Goal: Task Accomplishment & Management: Manage account settings

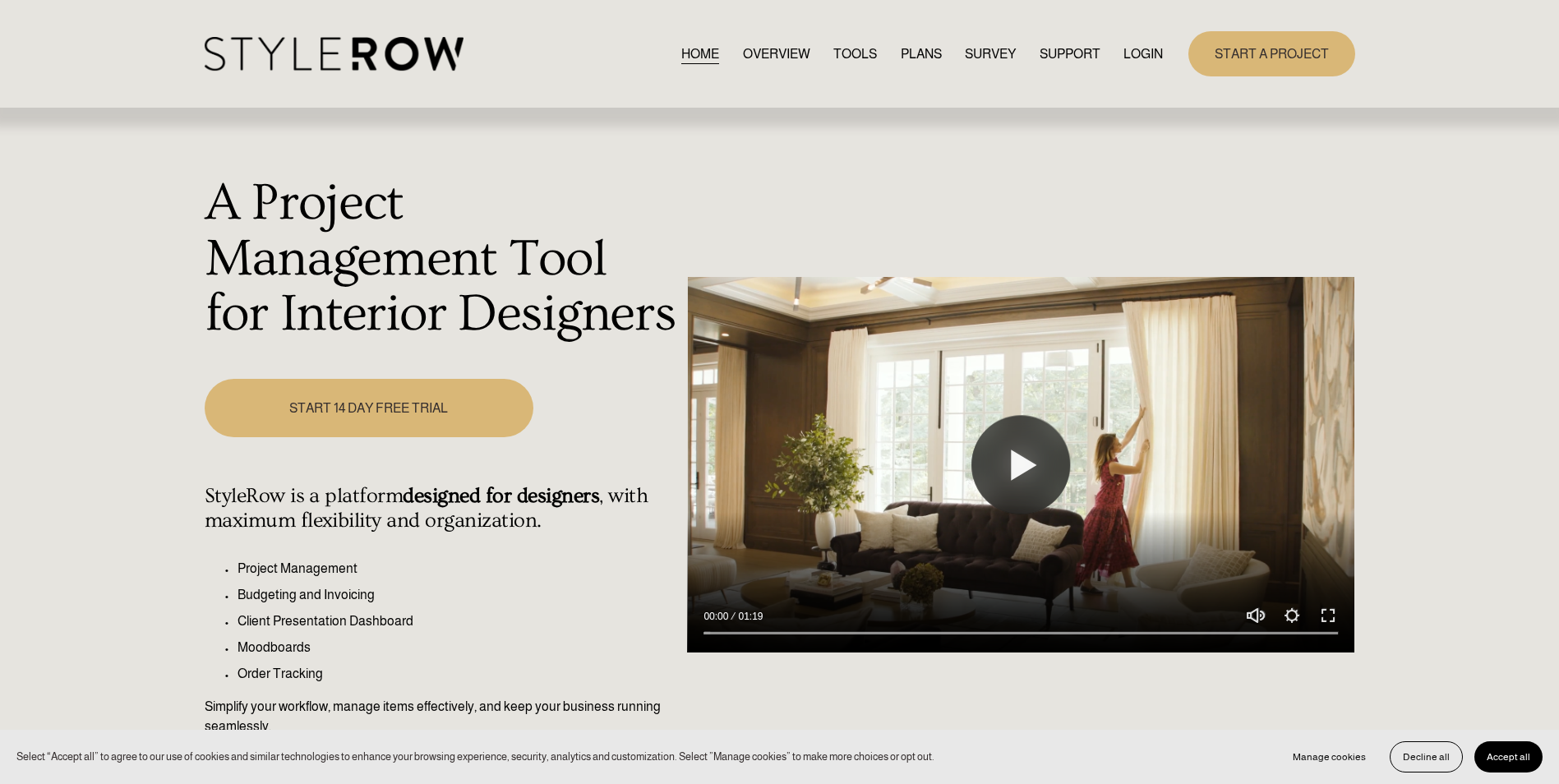
click at [1132, 64] on link "LOGIN" at bounding box center [1143, 54] width 40 height 22
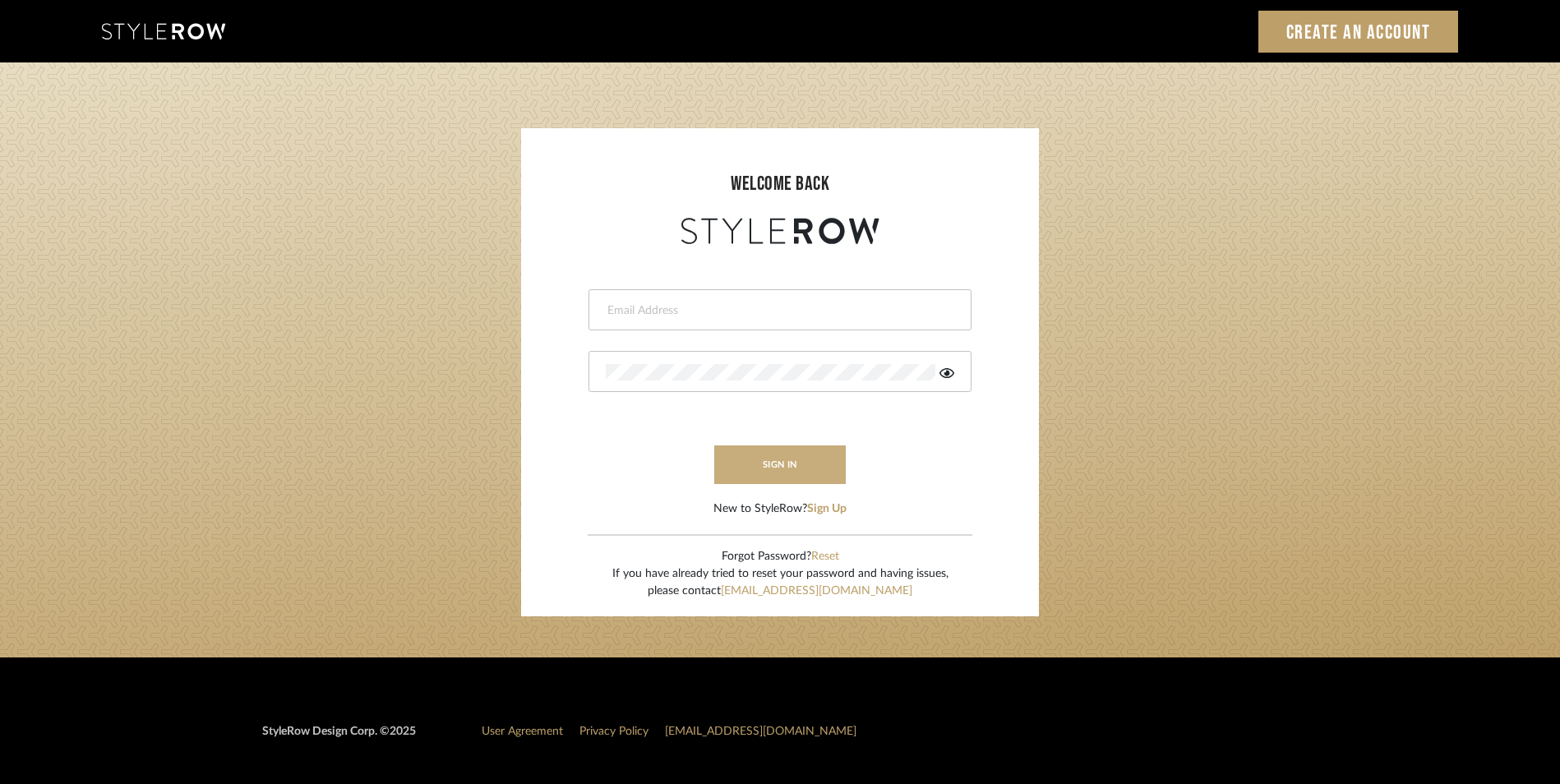
type input "[EMAIL_ADDRESS][DOMAIN_NAME]"
click at [827, 467] on button "sign in" at bounding box center [780, 465] width 132 height 39
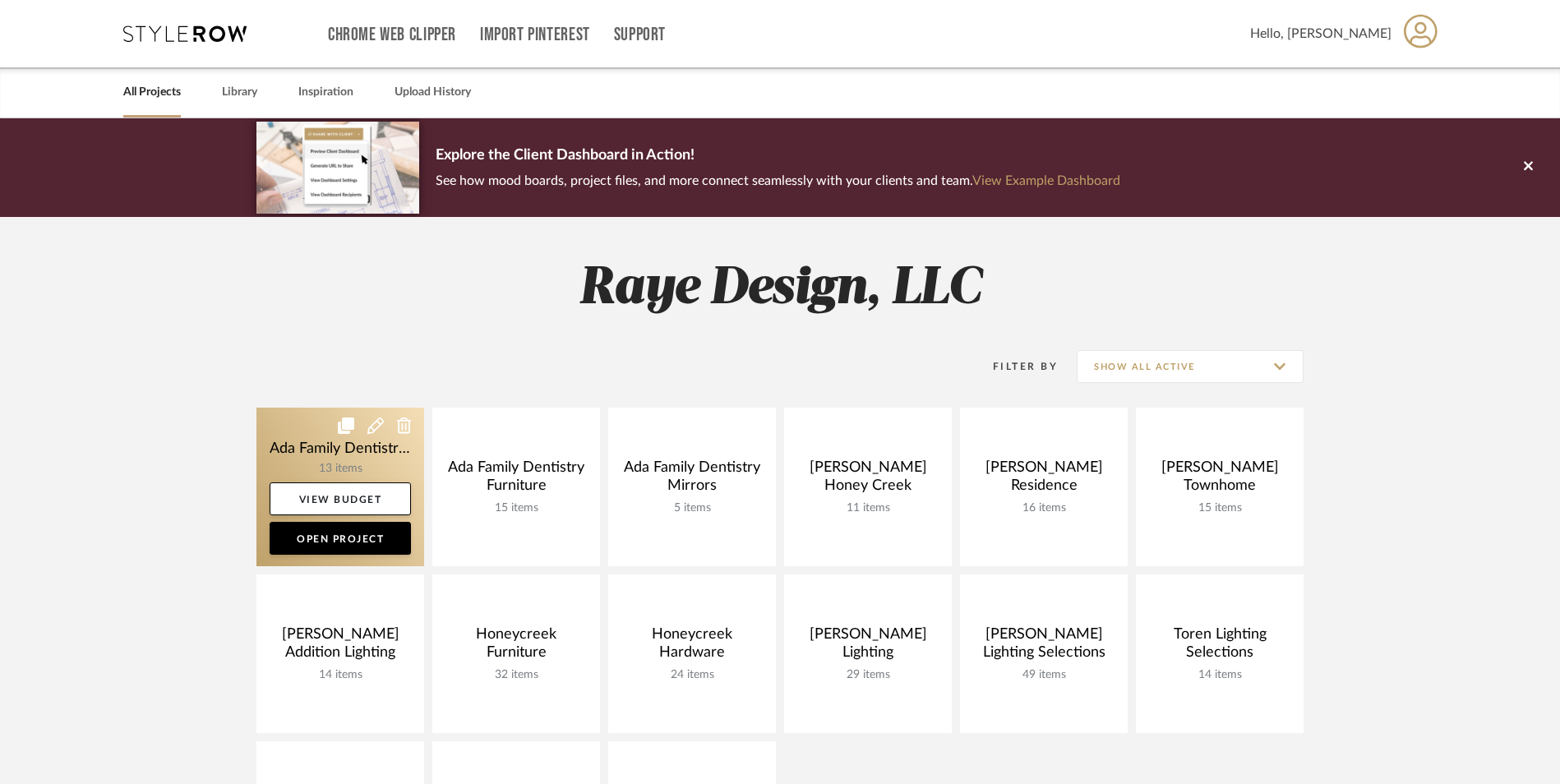
click at [303, 442] on link at bounding box center [340, 487] width 168 height 158
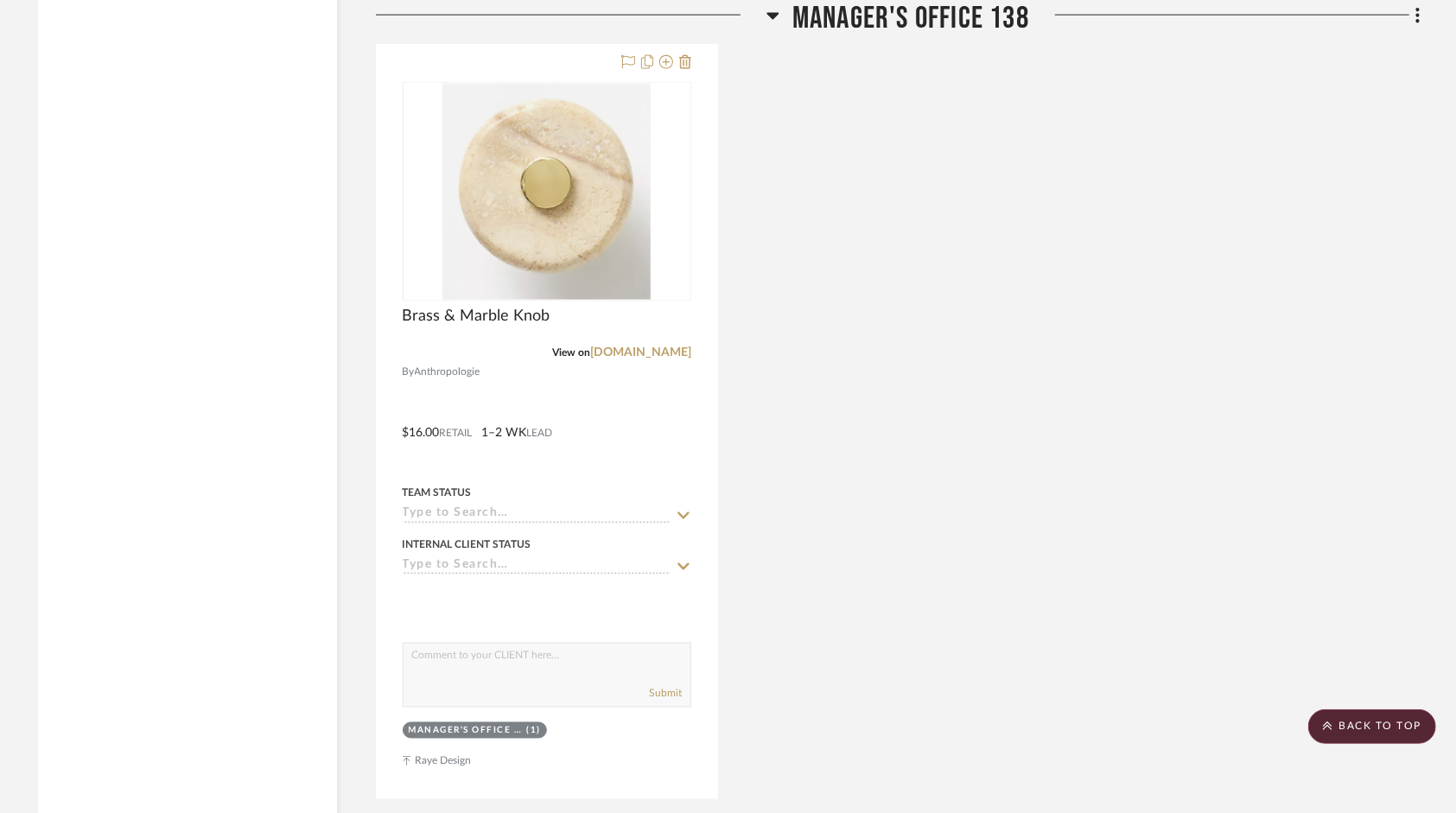
scroll to position [6051, 0]
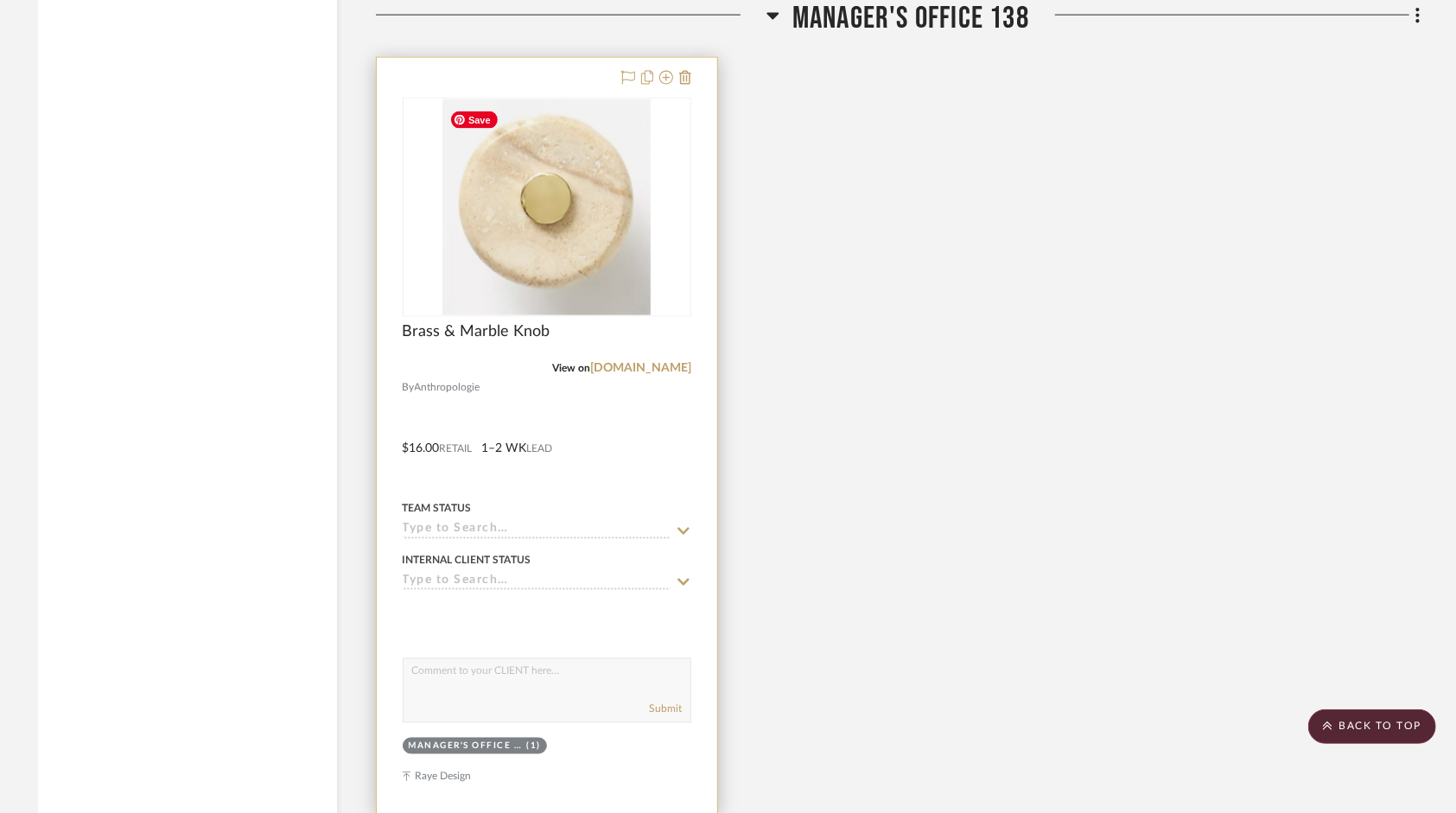
click at [632, 169] on img "0" at bounding box center [546, 207] width 208 height 216
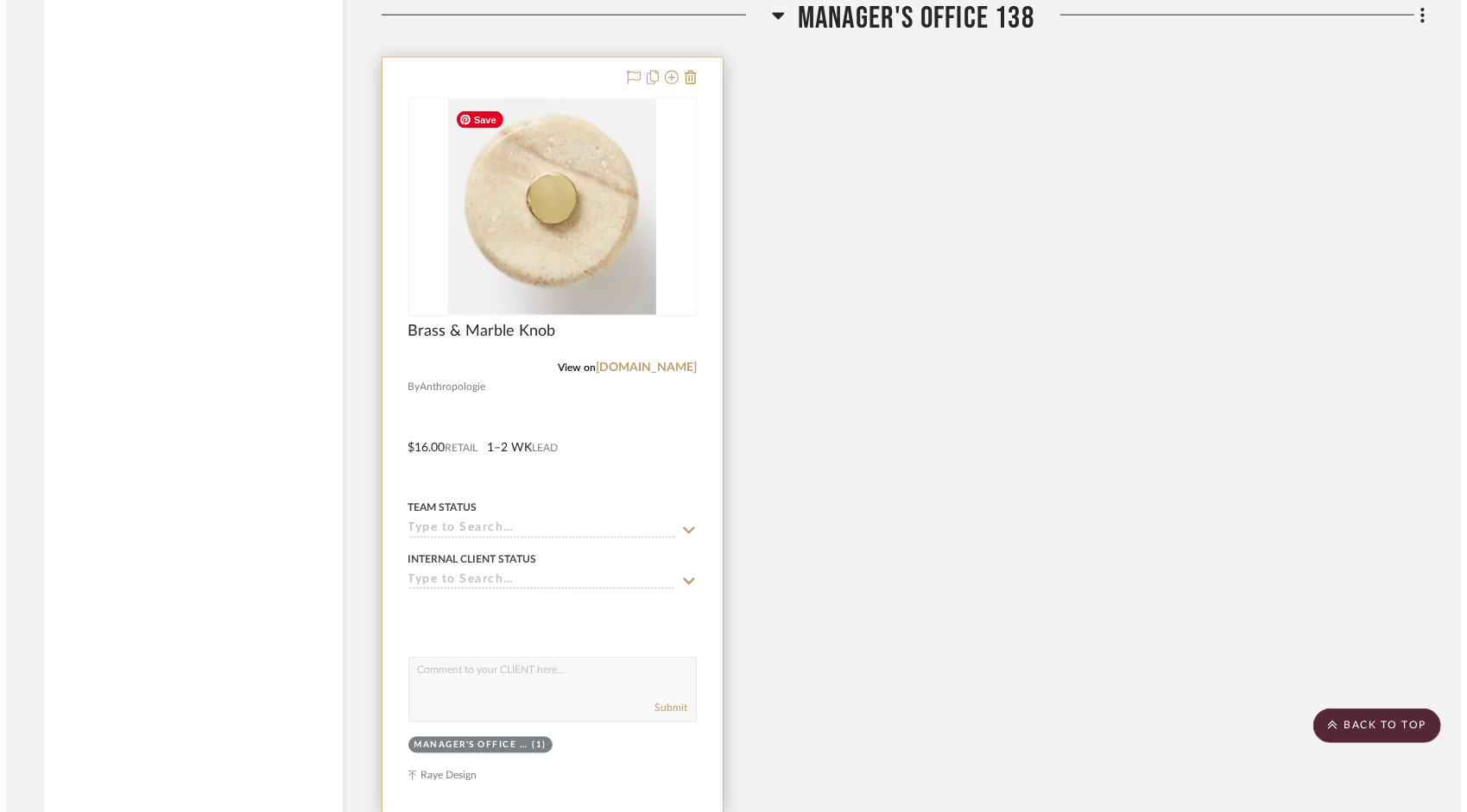
scroll to position [0, 0]
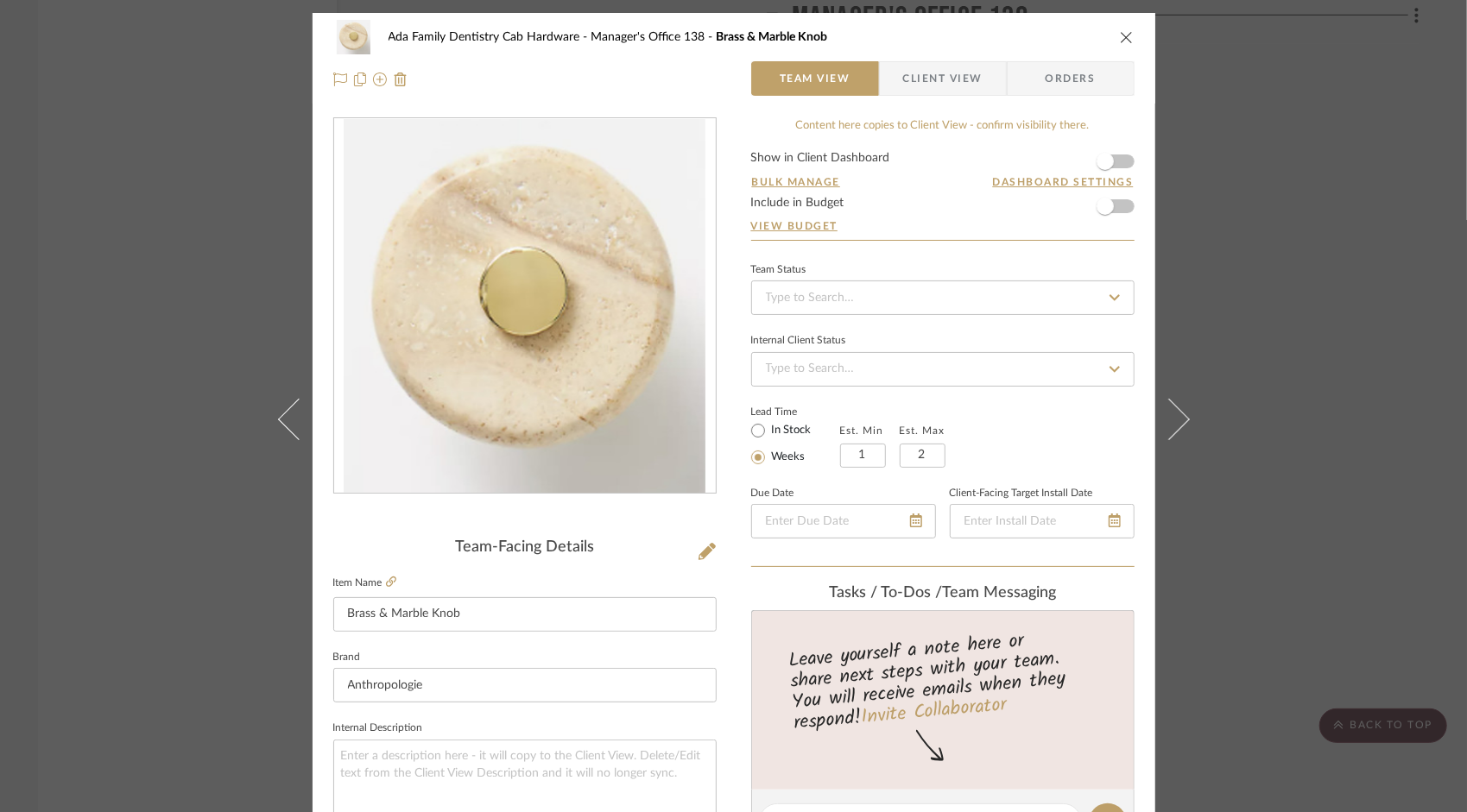
click at [1120, 35] on icon "close" at bounding box center [1126, 37] width 14 height 14
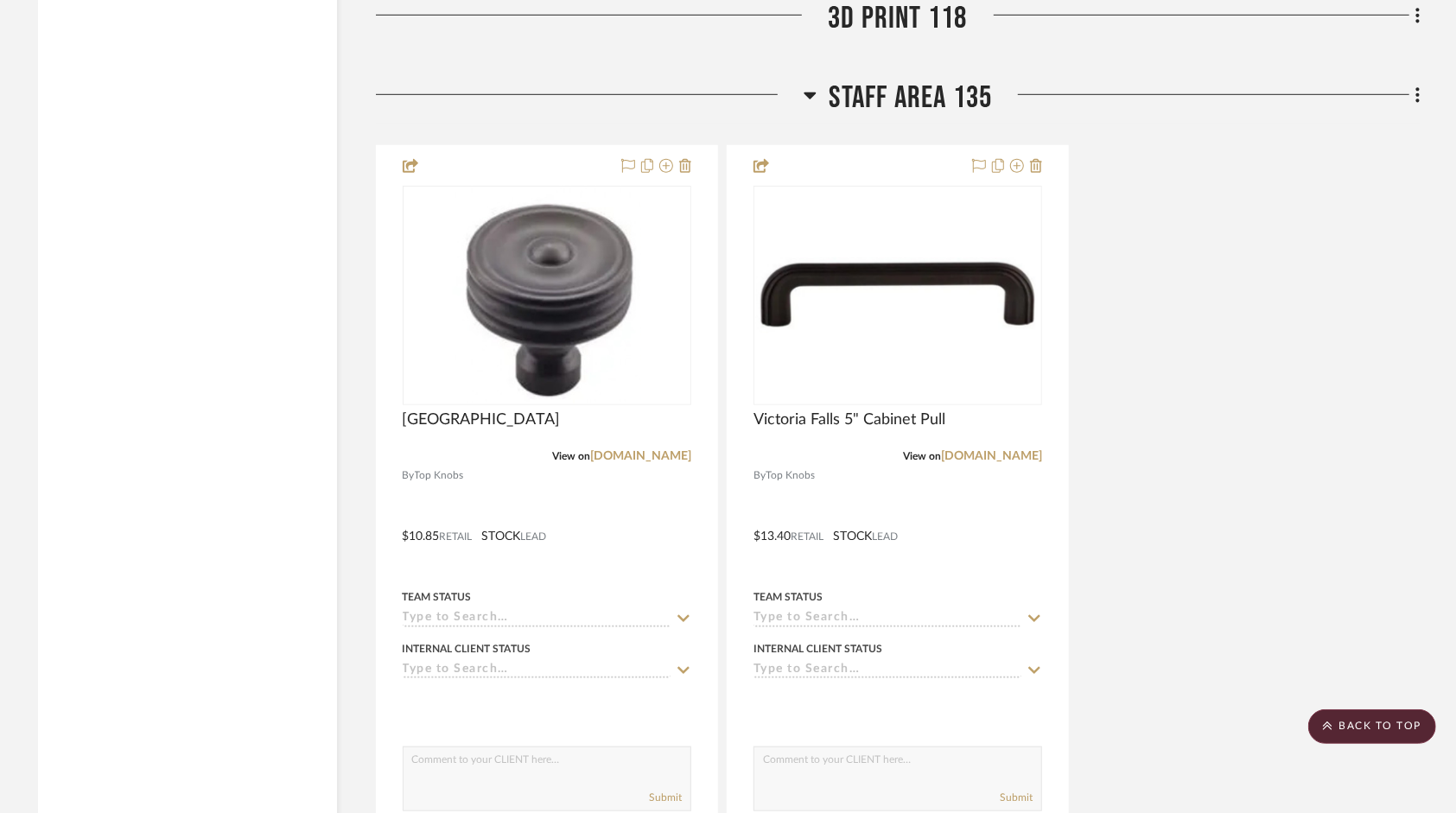
scroll to position [5808, 0]
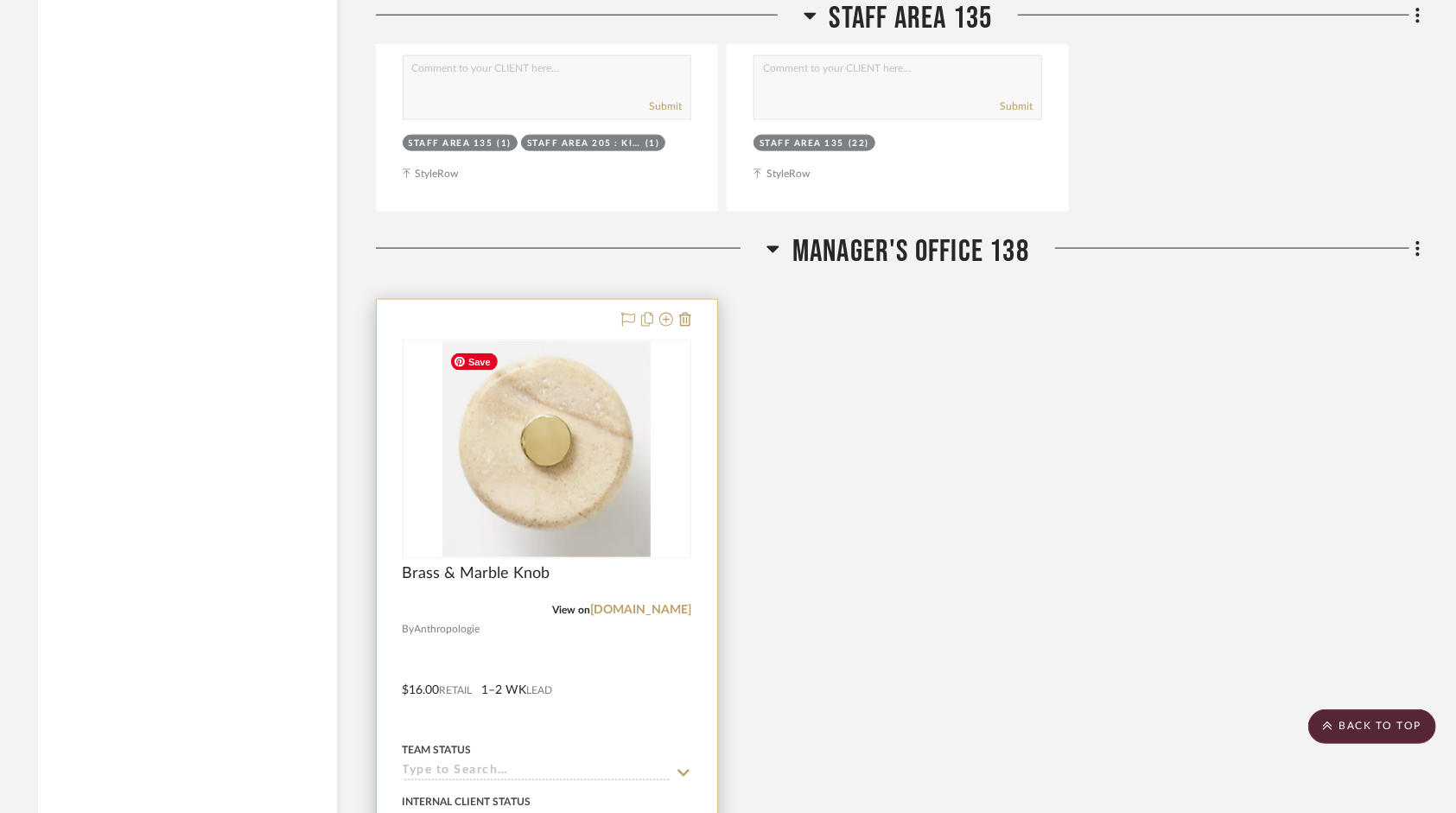
click at [537, 443] on img "0" at bounding box center [546, 450] width 208 height 216
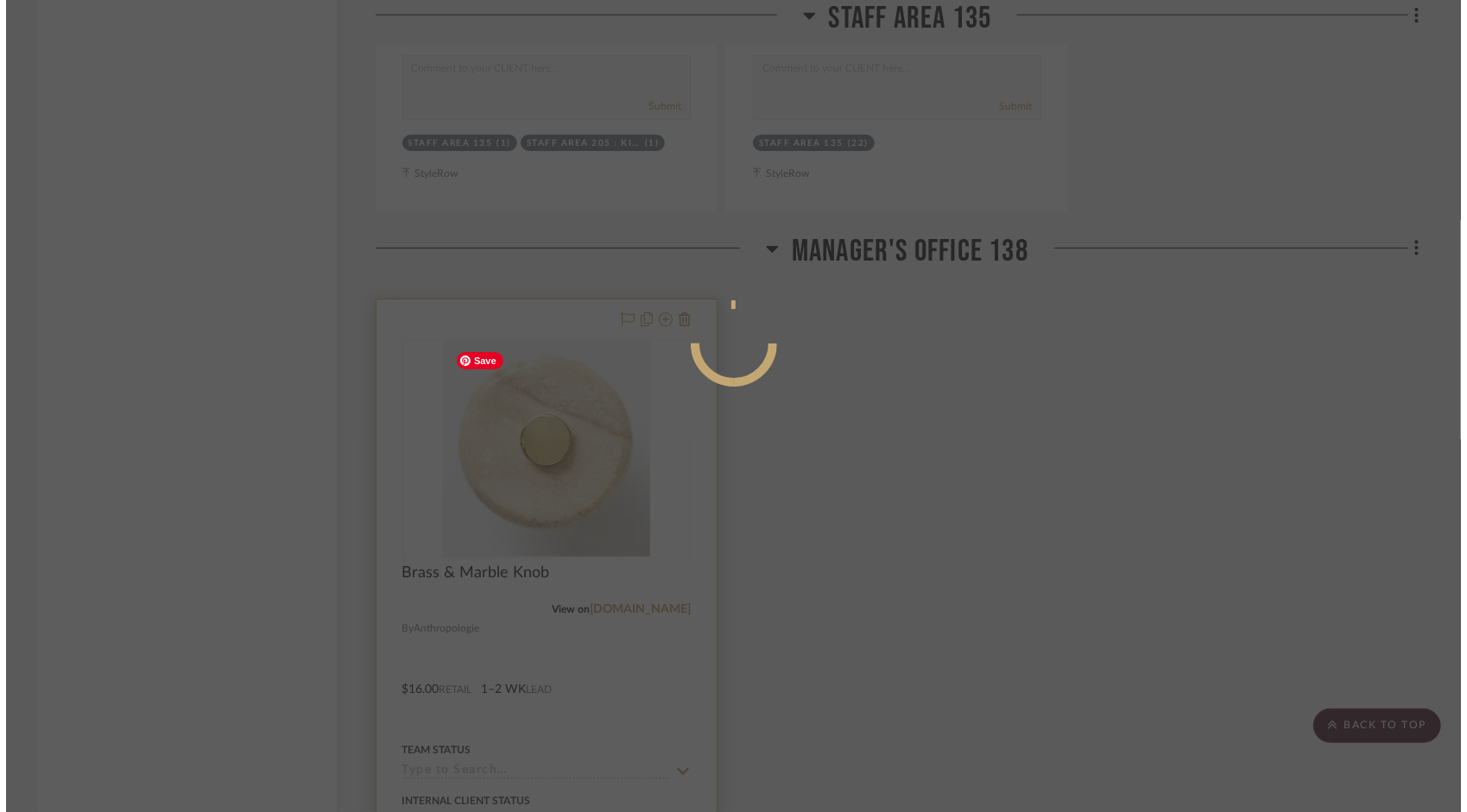
scroll to position [0, 0]
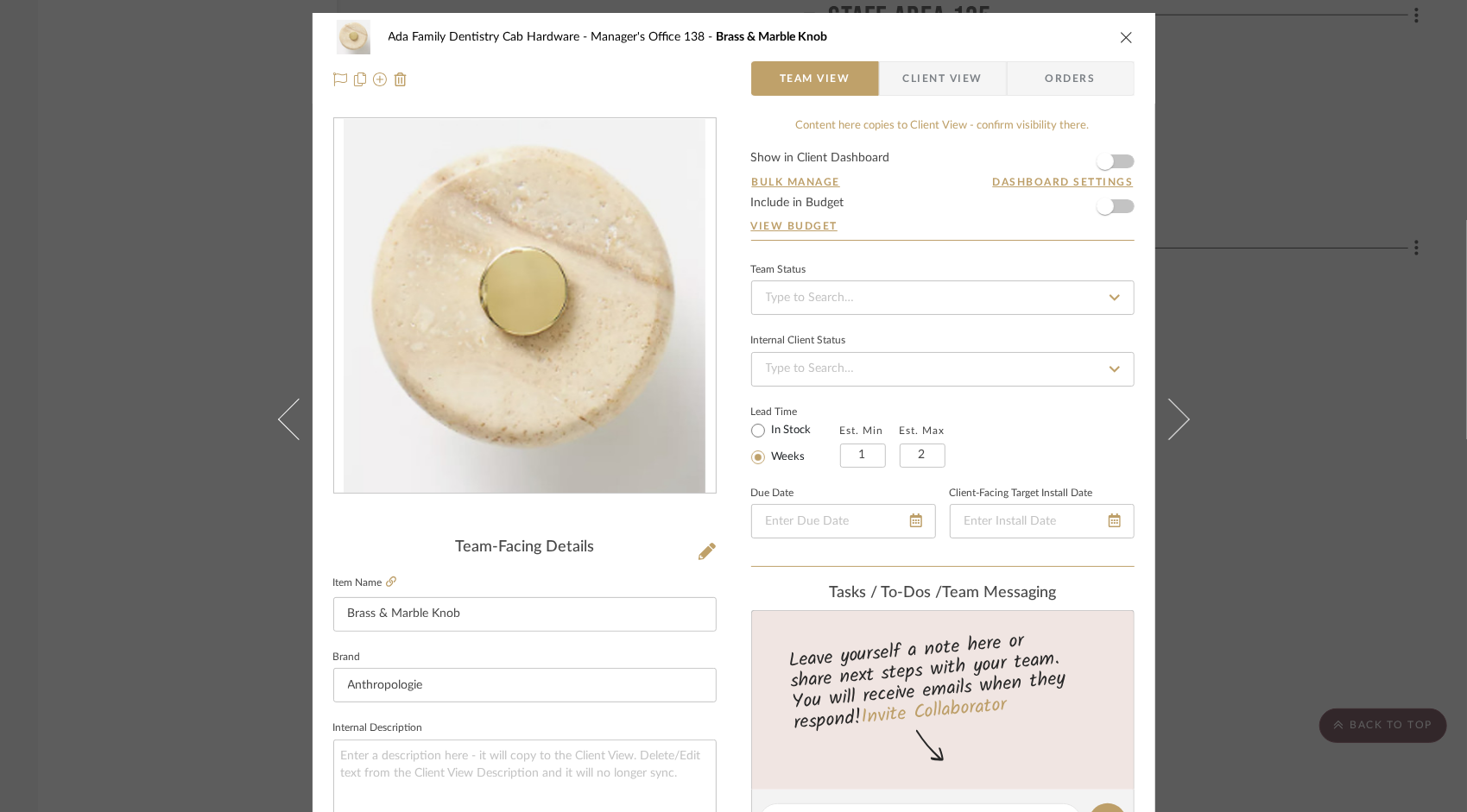
drag, startPoint x: 181, startPoint y: 636, endPoint x: 212, endPoint y: 441, distance: 197.4
click at [181, 629] on div "Ada Family Dentistry Cab Hardware Manager's Office 138 Brass & Marble Knob Team…" at bounding box center [734, 406] width 1467 height 812
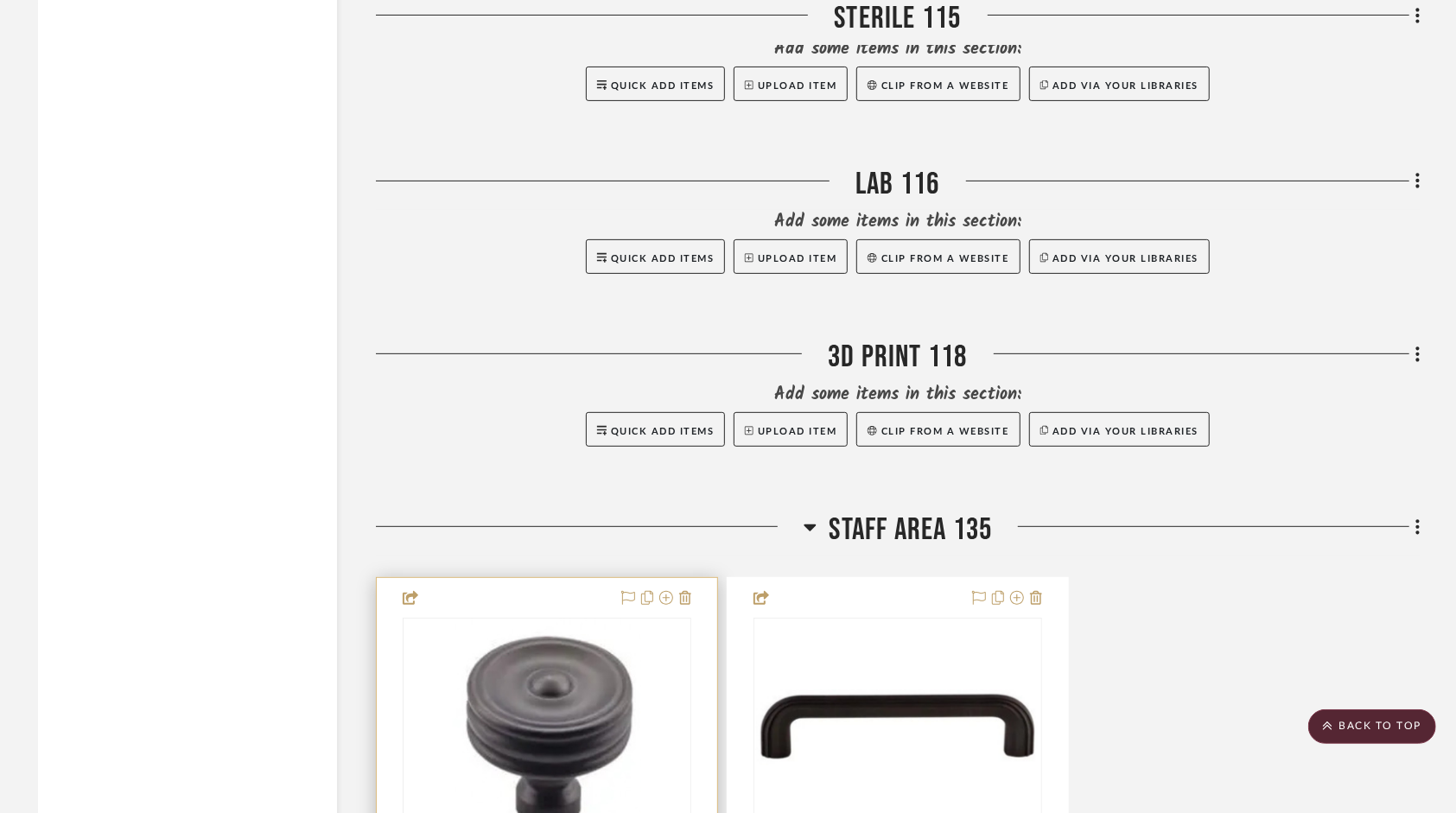
scroll to position [5031, 0]
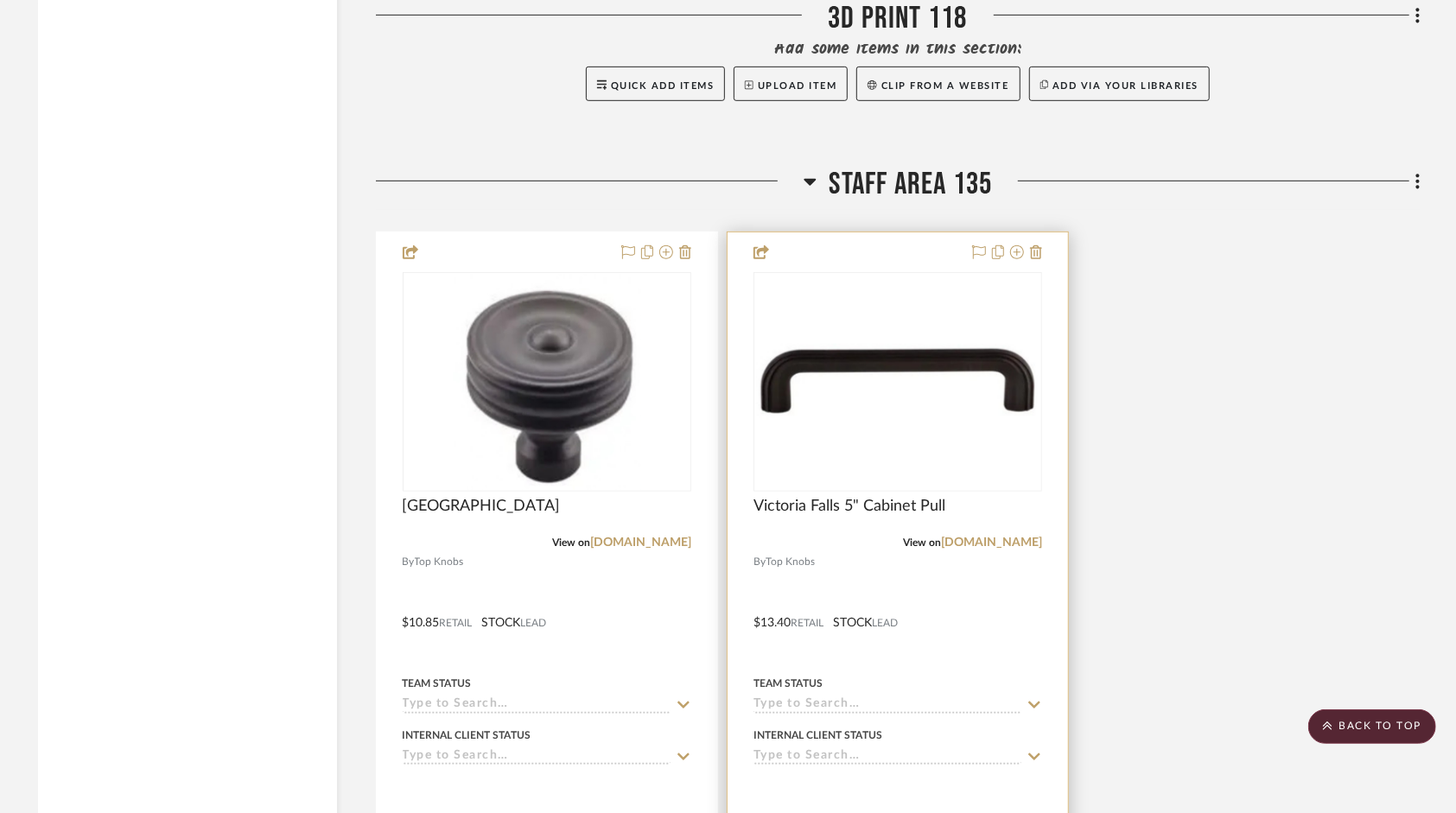
click at [898, 469] on div "0" at bounding box center [898, 382] width 287 height 218
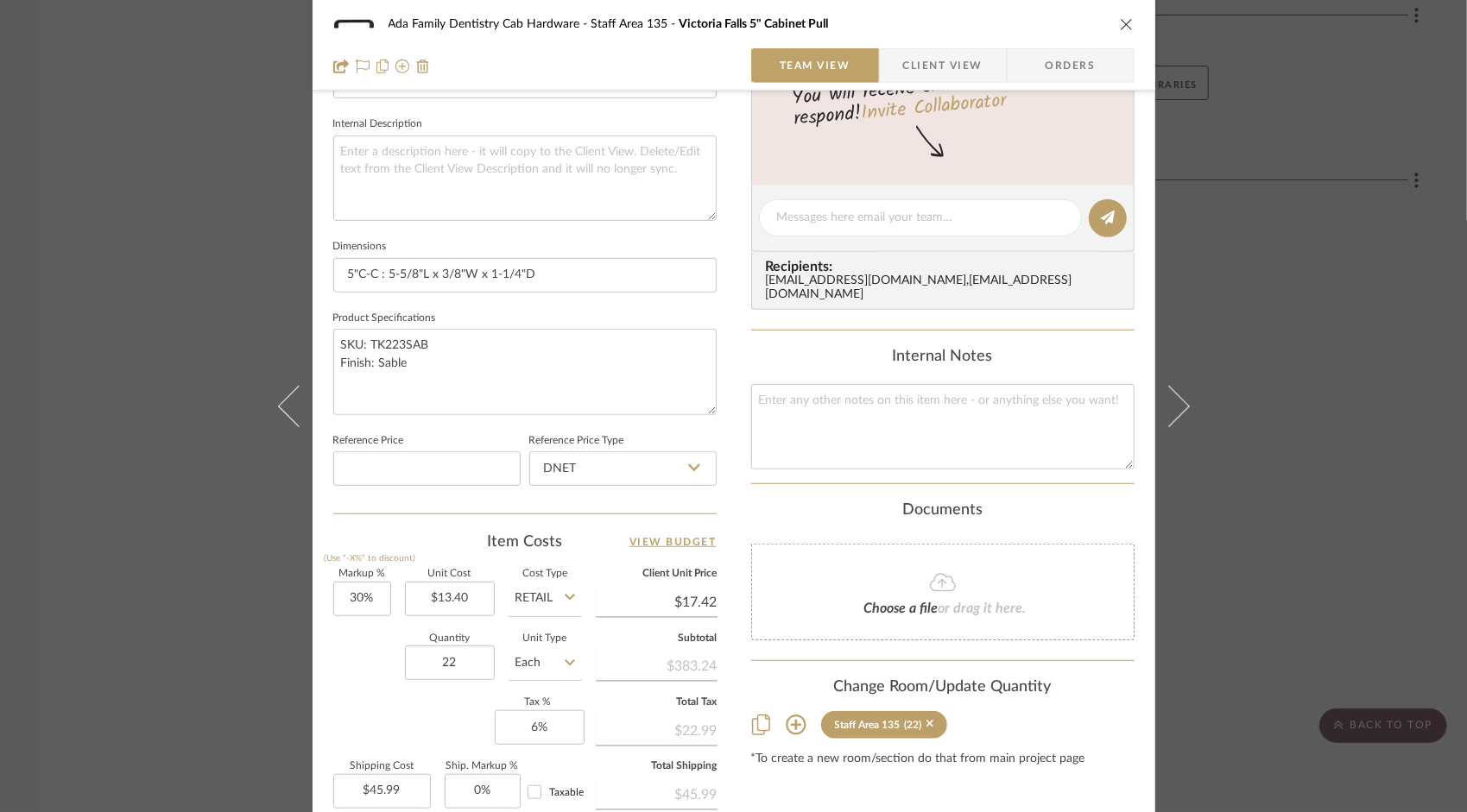
scroll to position [0, 0]
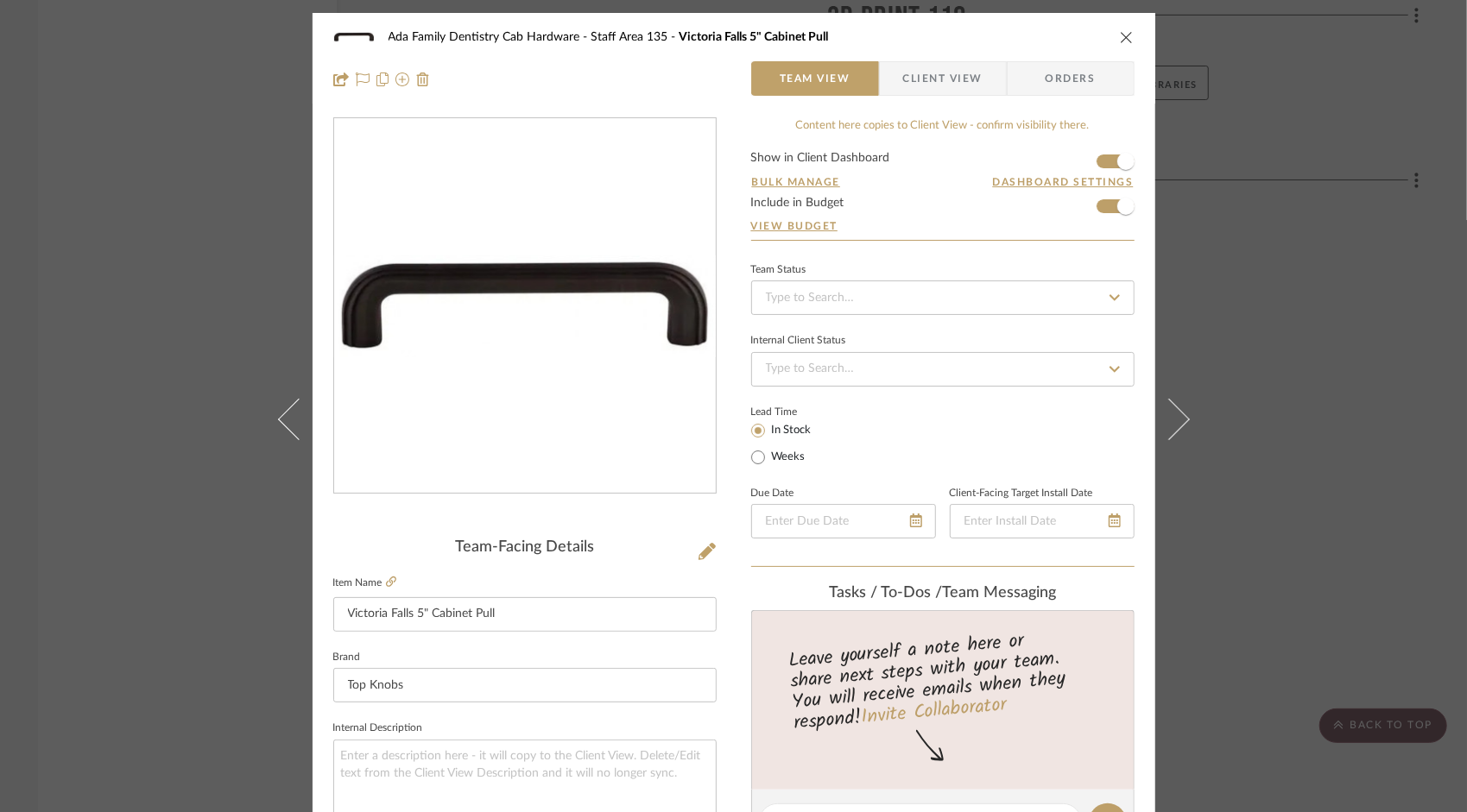
click at [1120, 38] on icon "close" at bounding box center [1126, 37] width 14 height 14
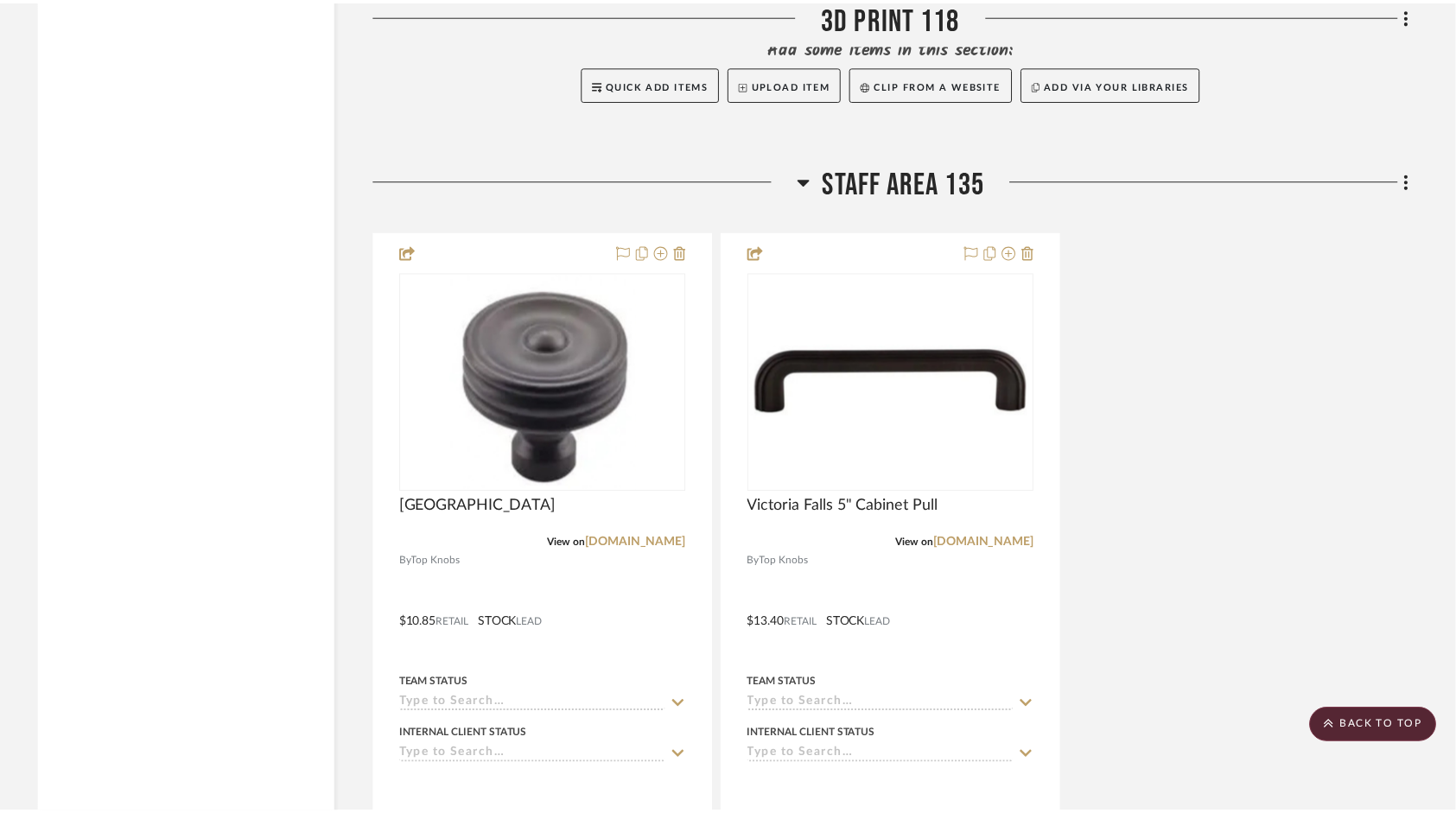
scroll to position [5031, 0]
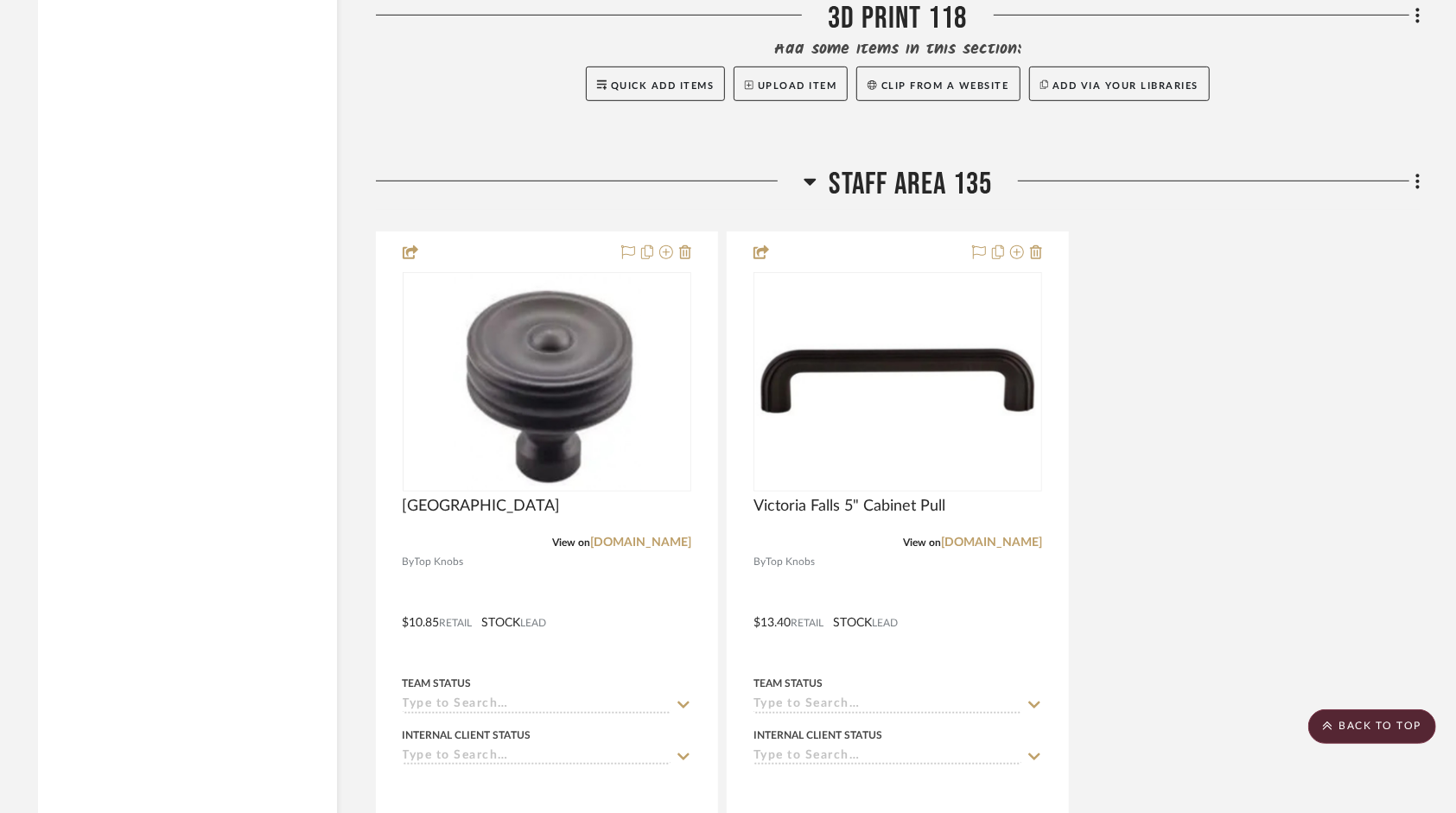
click at [1247, 348] on div "Brixton Ridged Knob View on topknobs.com By Top Knobs $10.85 Retail STOCK LEAD …" at bounding box center [899, 610] width 1045 height 758
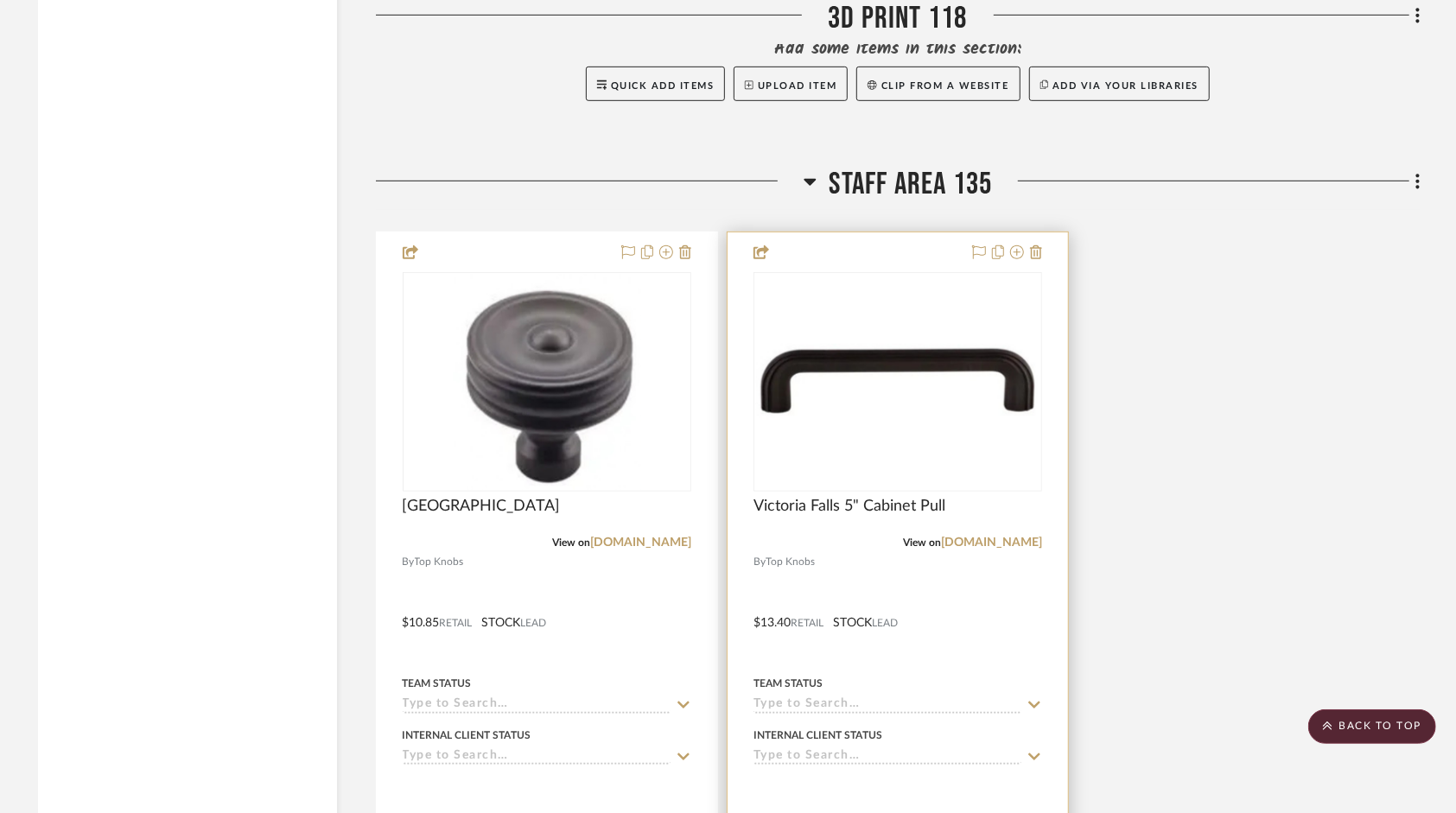
scroll to position [5032, 0]
